Goal: Navigation & Orientation: Find specific page/section

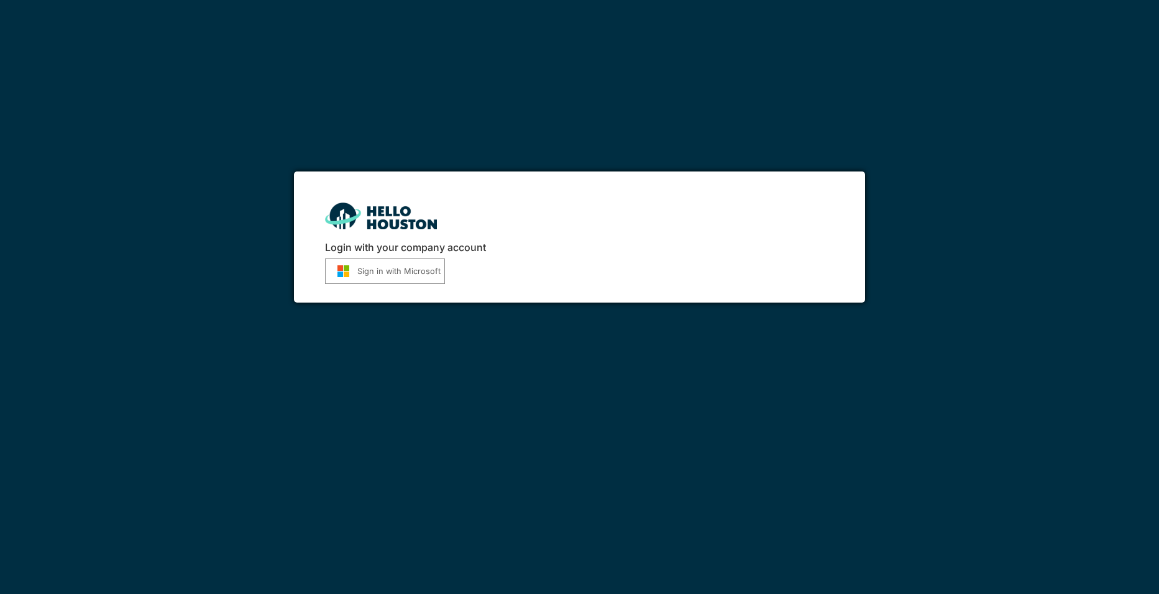
click at [408, 282] on button "Sign in with Microsoft" at bounding box center [385, 271] width 120 height 25
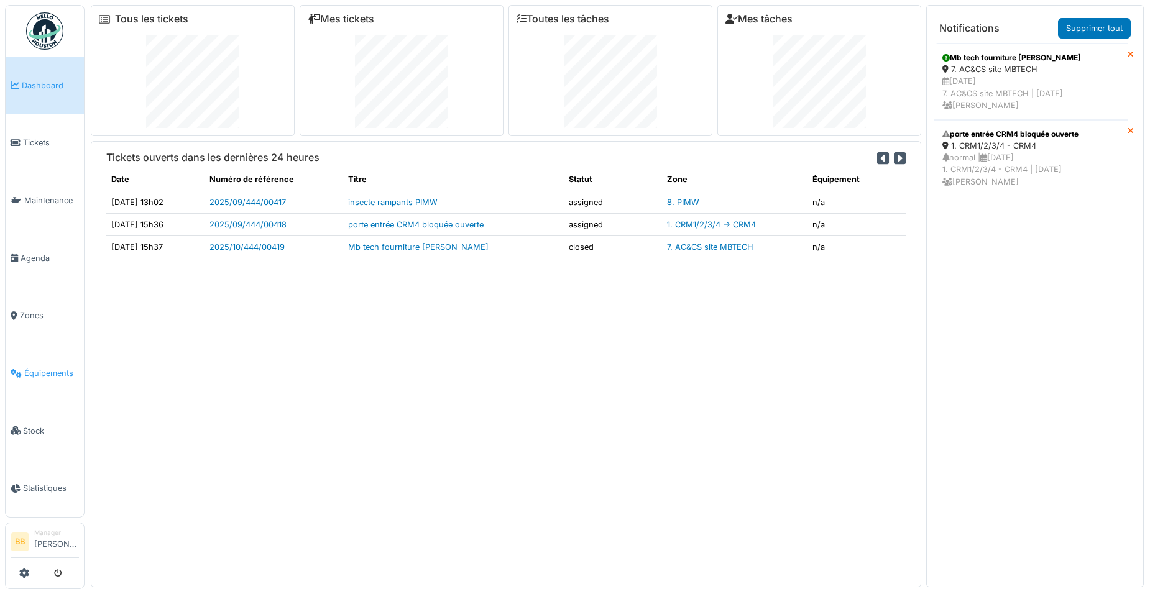
click at [57, 377] on link "Équipements" at bounding box center [45, 373] width 78 height 58
click at [50, 367] on span "Équipements" at bounding box center [51, 373] width 55 height 12
